Goal: Transaction & Acquisition: Purchase product/service

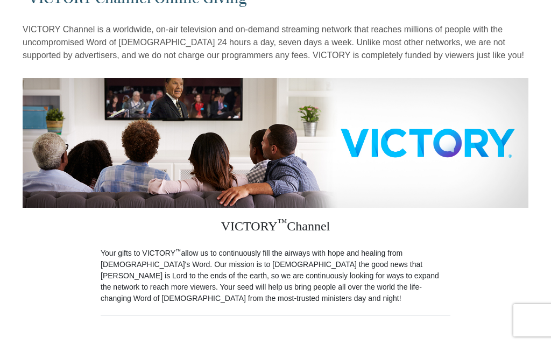
scroll to position [64, 0]
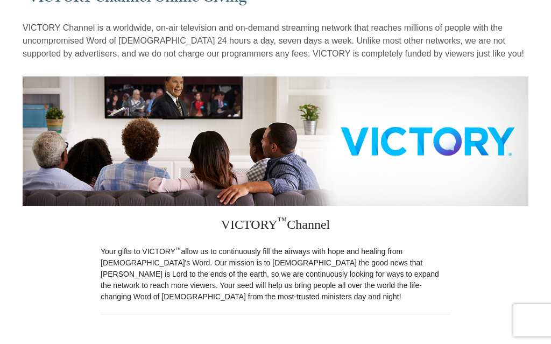
radio input "true"
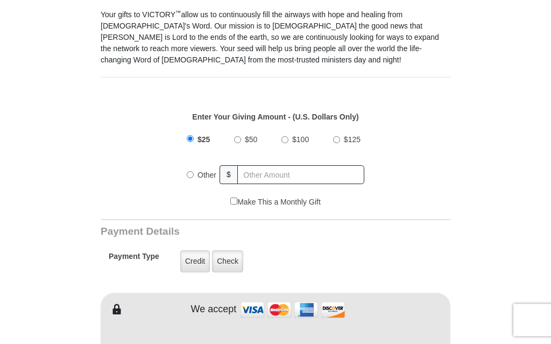
scroll to position [301, 0]
click at [191, 265] on label "Credit" at bounding box center [195, 260] width 30 height 22
click at [0, 0] on input "Credit" at bounding box center [0, 0] width 0 height 0
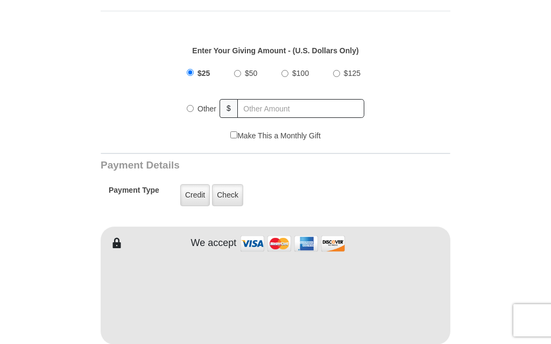
scroll to position [361, 0]
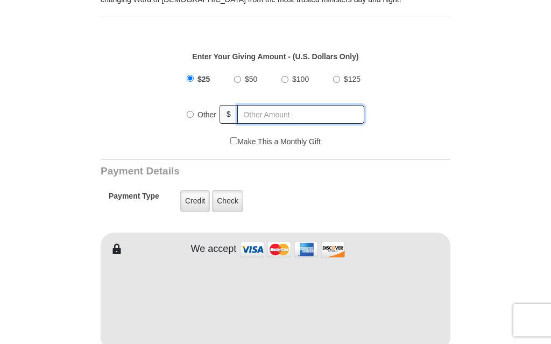
click at [253, 112] on input "text" at bounding box center [300, 114] width 127 height 19
radio input "true"
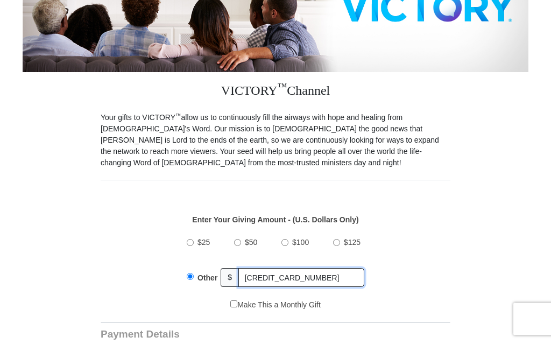
scroll to position [196, 0]
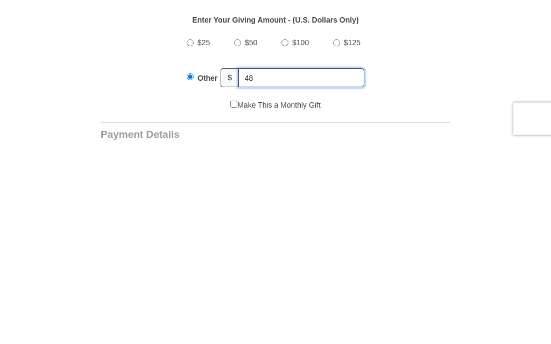
type input "4"
click at [189, 241] on input "$25" at bounding box center [190, 244] width 7 height 7
radio input "true"
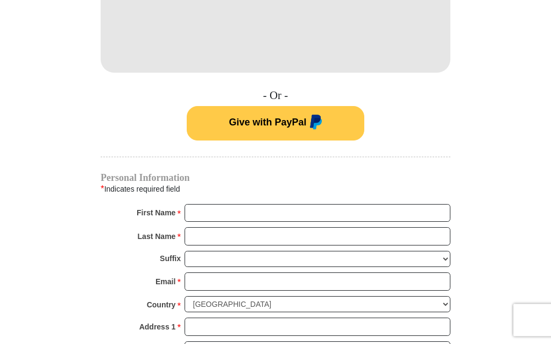
scroll to position [641, 0]
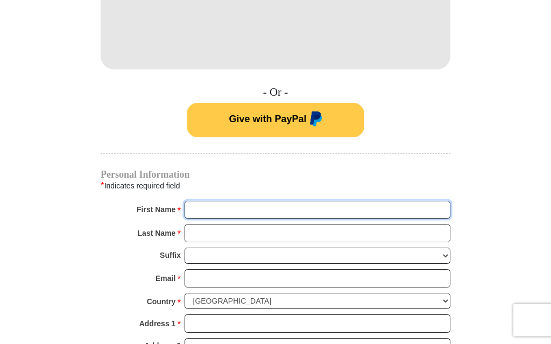
click at [200, 210] on input "First Name *" at bounding box center [317, 210] width 266 height 18
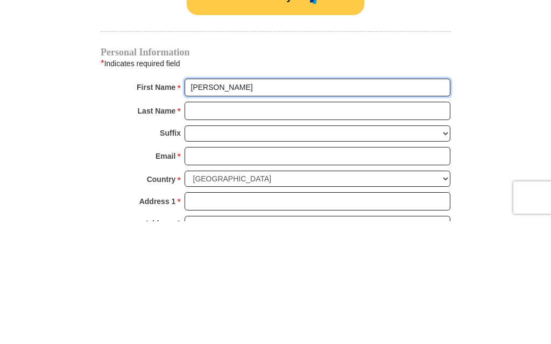
type input "[PERSON_NAME]"
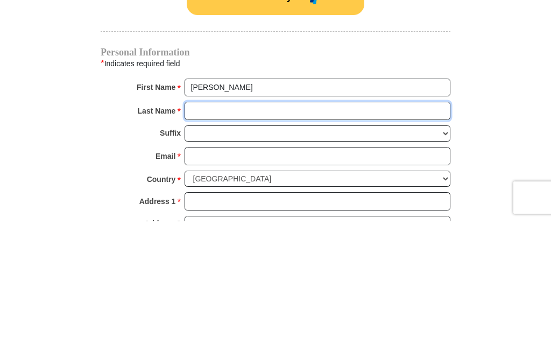
click at [199, 224] on input "Last Name *" at bounding box center [317, 233] width 266 height 18
type input "[PERSON_NAME]"
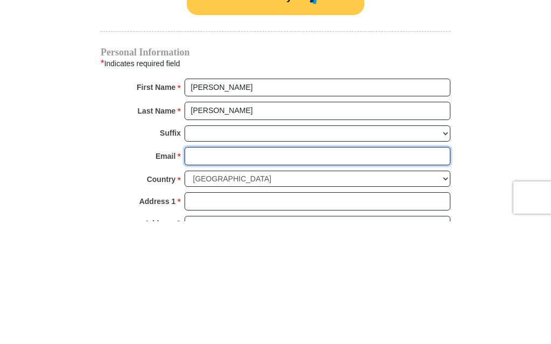
click at [198, 269] on input "Email *" at bounding box center [317, 278] width 266 height 18
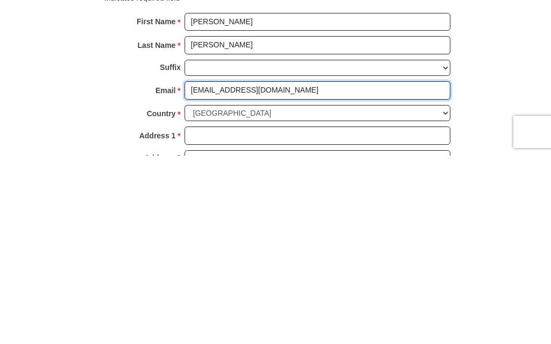
type input "[EMAIL_ADDRESS][DOMAIN_NAME]"
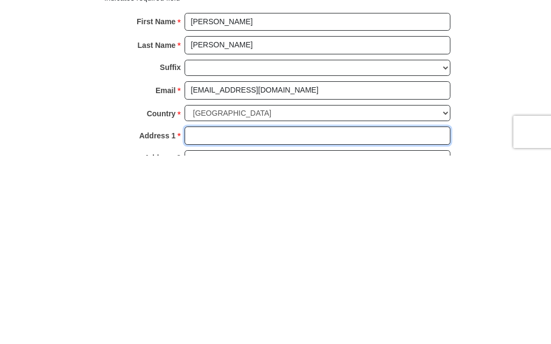
click at [199, 315] on input "Address 1 *" at bounding box center [317, 324] width 266 height 18
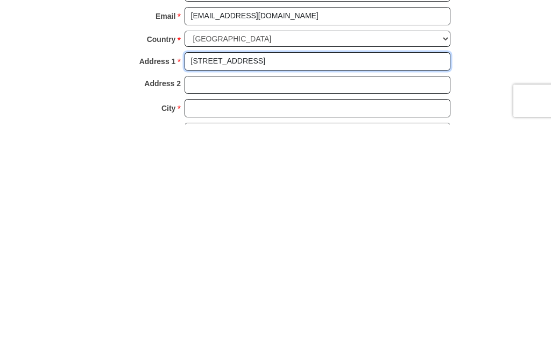
scroll to position [684, 0]
type input "[STREET_ADDRESS]"
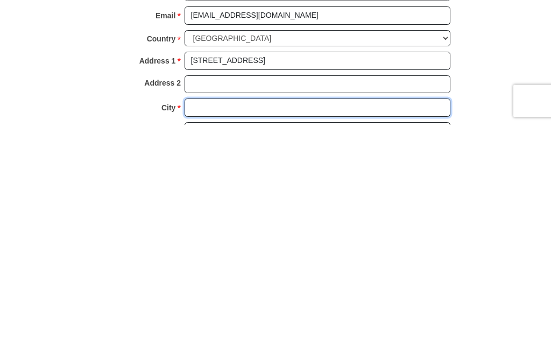
click at [197, 318] on input "City *" at bounding box center [317, 327] width 266 height 18
type input "Ventura"
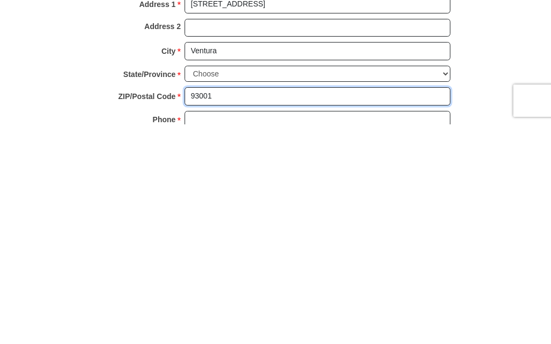
type input "93001"
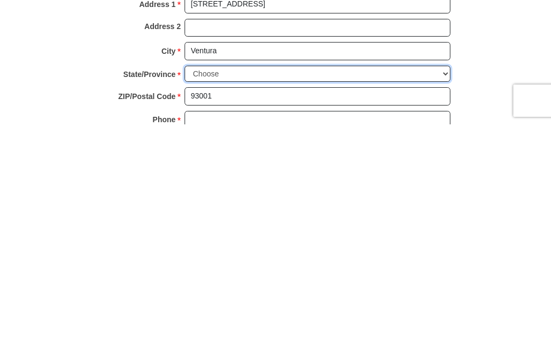
click at [448, 285] on select "Choose [US_STATE] [US_STATE] [US_STATE] [US_STATE] [US_STATE] Armed Forces Amer…" at bounding box center [317, 293] width 266 height 17
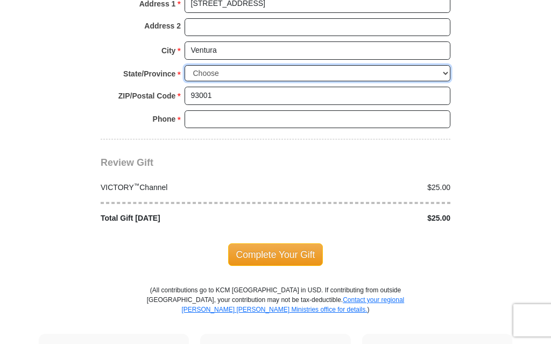
select select "CA"
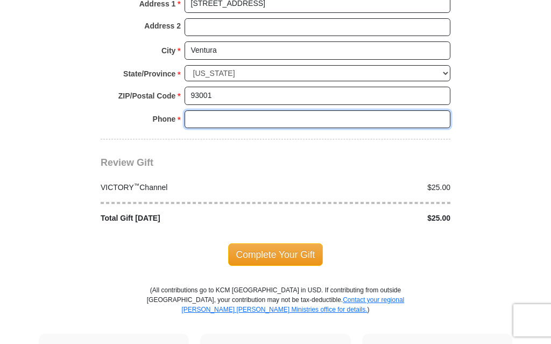
click at [200, 110] on input "Phone * *" at bounding box center [317, 119] width 266 height 18
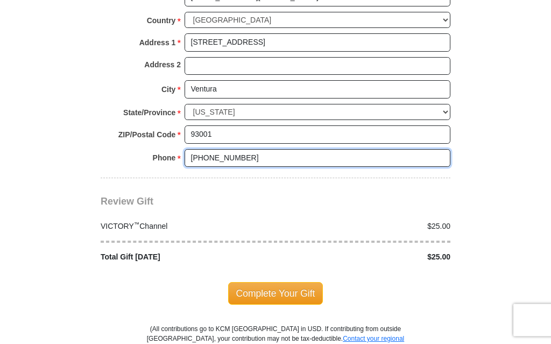
scroll to position [922, 0]
type input "[PHONE_NUMBER]"
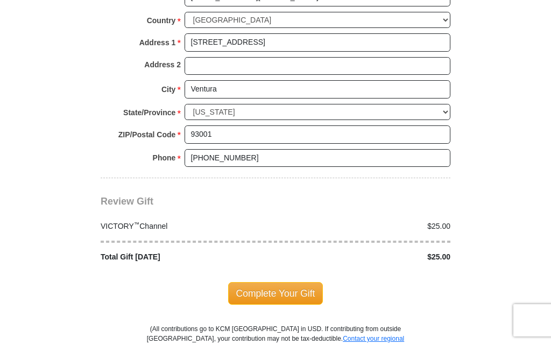
click at [280, 285] on span "Complete Your Gift" at bounding box center [275, 293] width 95 height 23
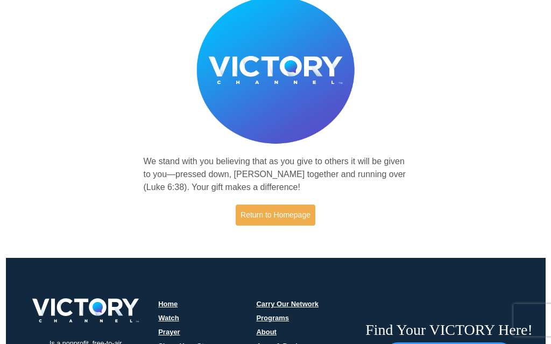
scroll to position [84, 0]
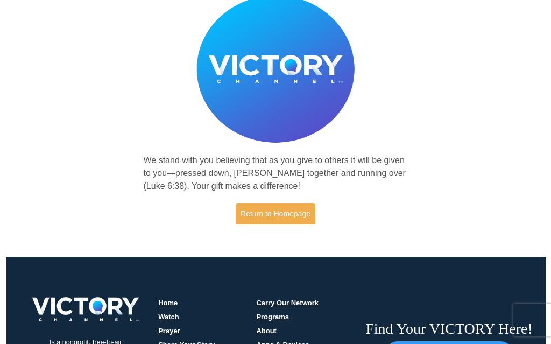
click at [279, 213] on link "Return to Homepage" at bounding box center [275, 214] width 80 height 21
